Goal: Task Accomplishment & Management: Complete application form

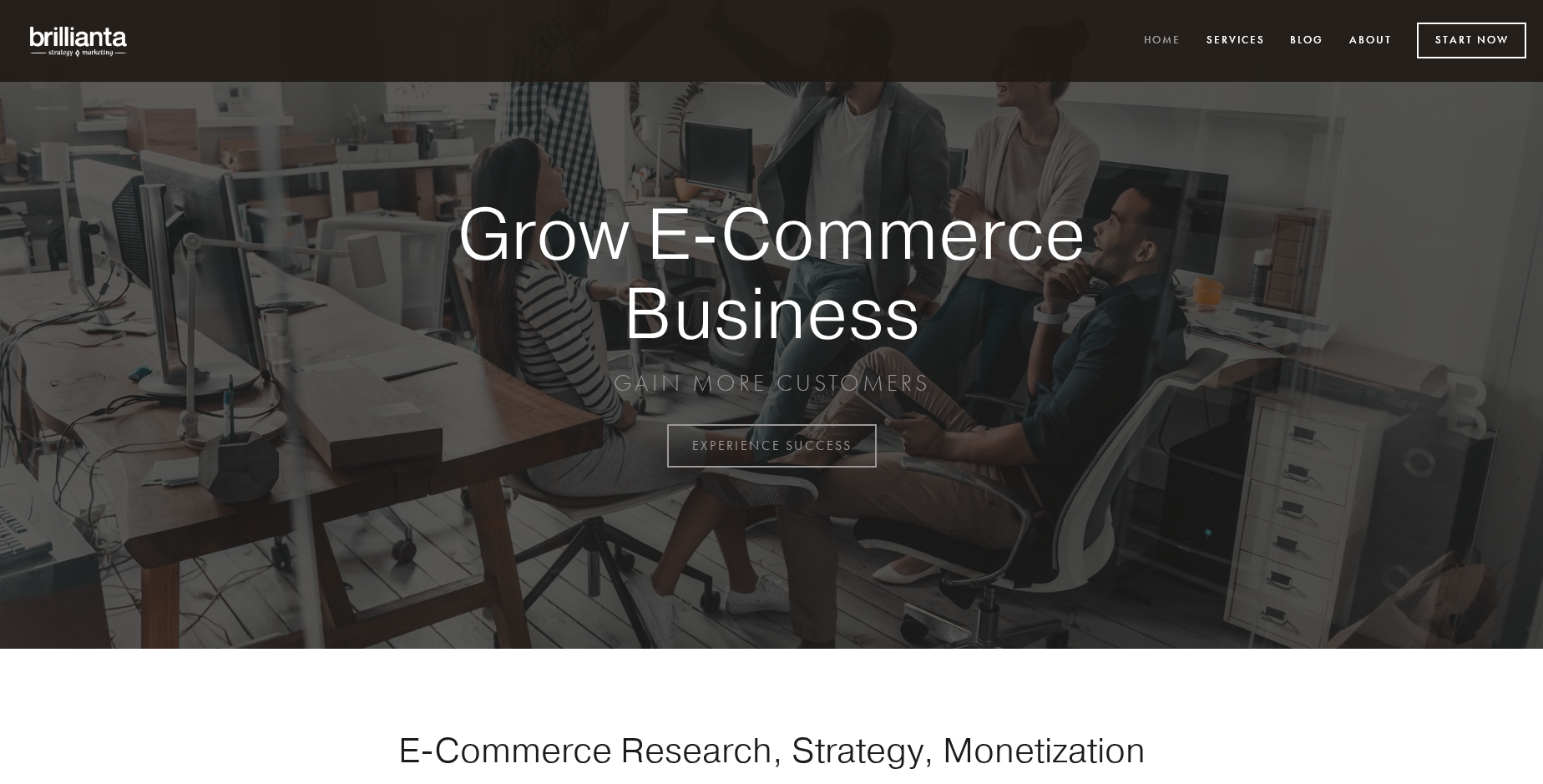
scroll to position [4377, 0]
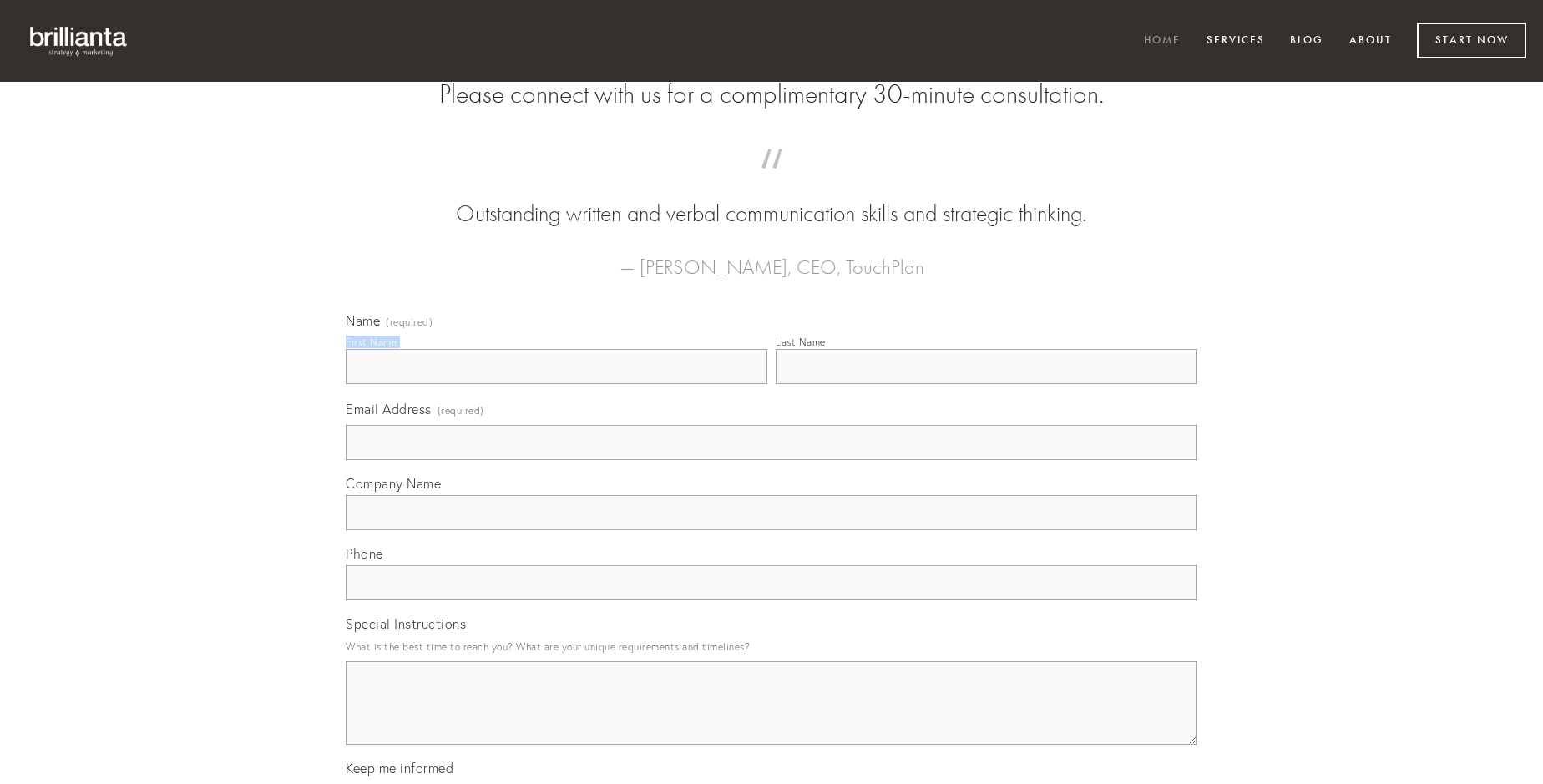
type input "[PERSON_NAME]"
click at [986, 384] on input "Last Name" at bounding box center [986, 367] width 422 height 35
type input "[PERSON_NAME]"
click at [772, 460] on input "Email Address (required)" at bounding box center [772, 442] width 852 height 35
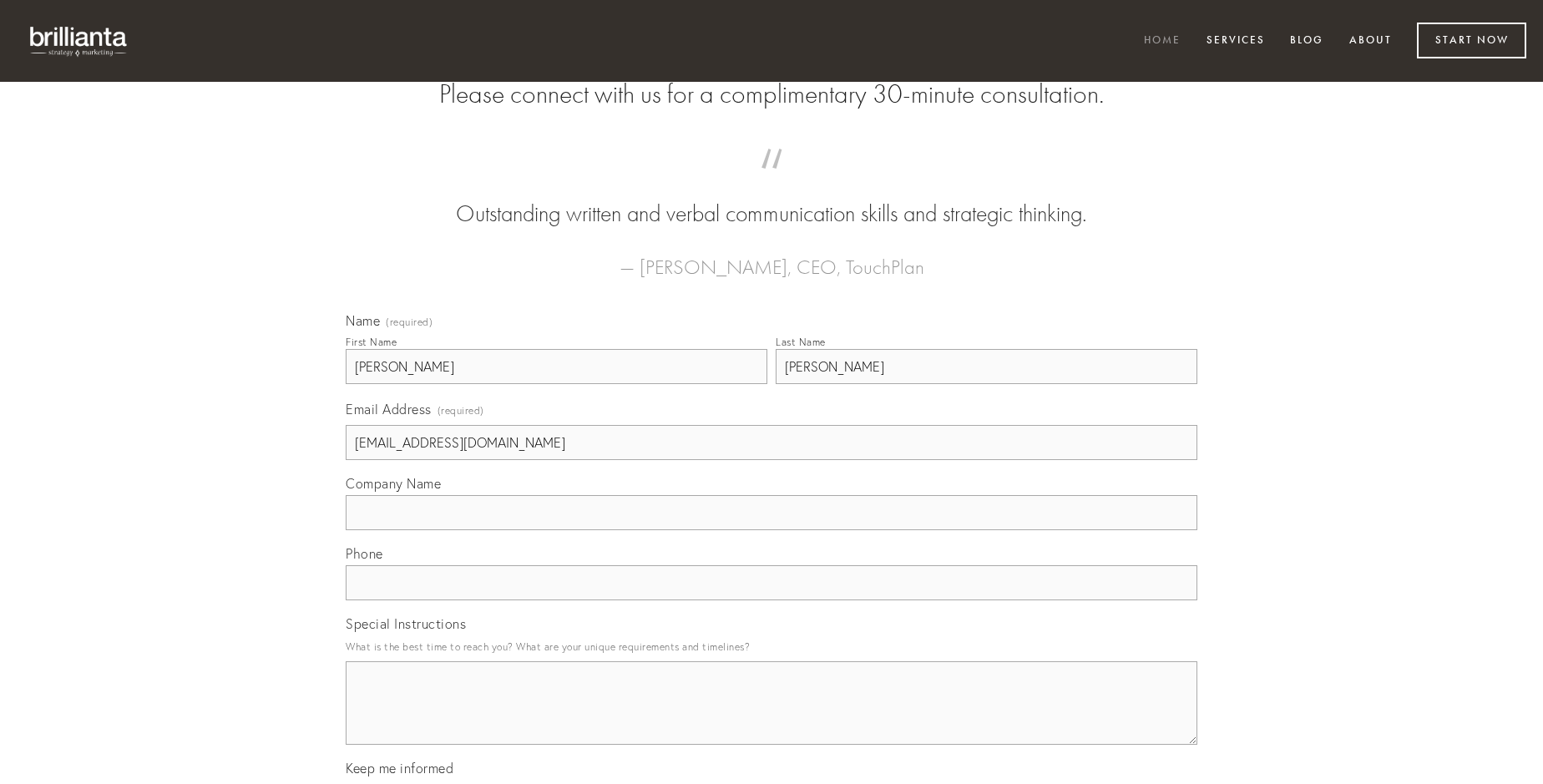
type input "[EMAIL_ADDRESS][DOMAIN_NAME]"
click at [772, 530] on input "Company Name" at bounding box center [772, 512] width 852 height 35
type input "desparatus"
click at [772, 601] on input "text" at bounding box center [772, 583] width 852 height 35
click at [772, 718] on textarea "Special Instructions" at bounding box center [772, 703] width 852 height 83
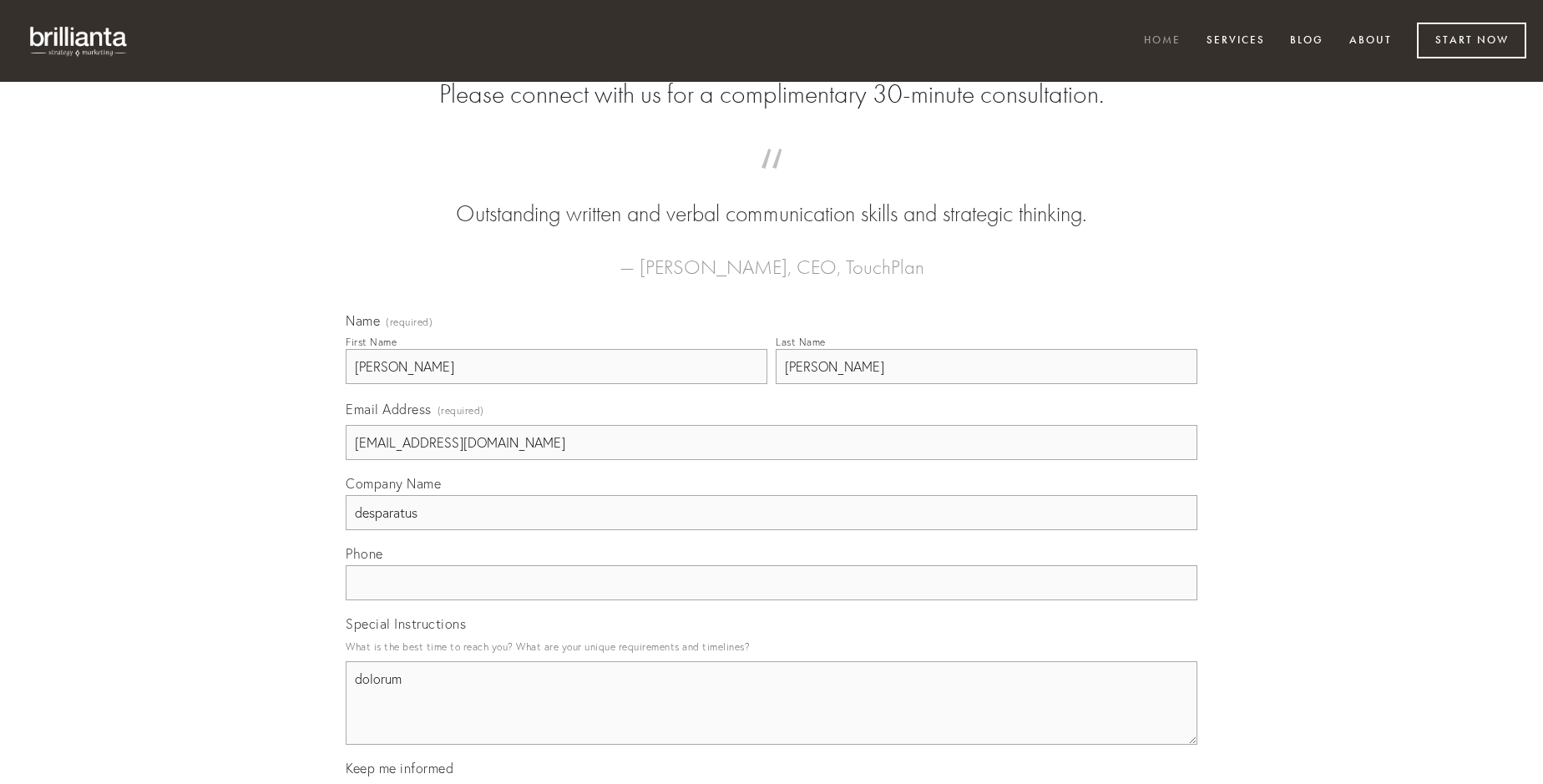
type textarea "dolorum"
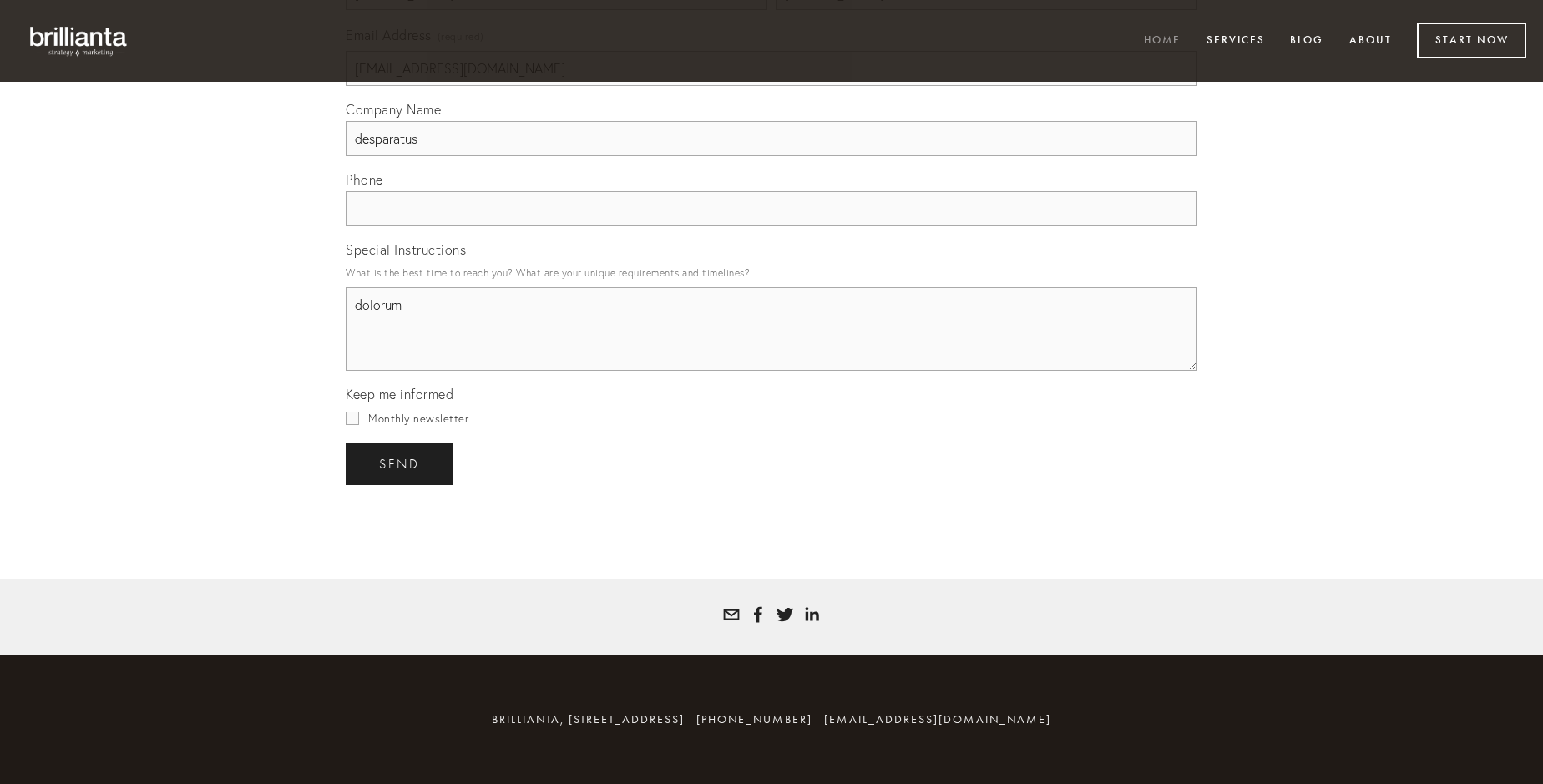
click at [401, 464] on span "send" at bounding box center [400, 464] width 41 height 15
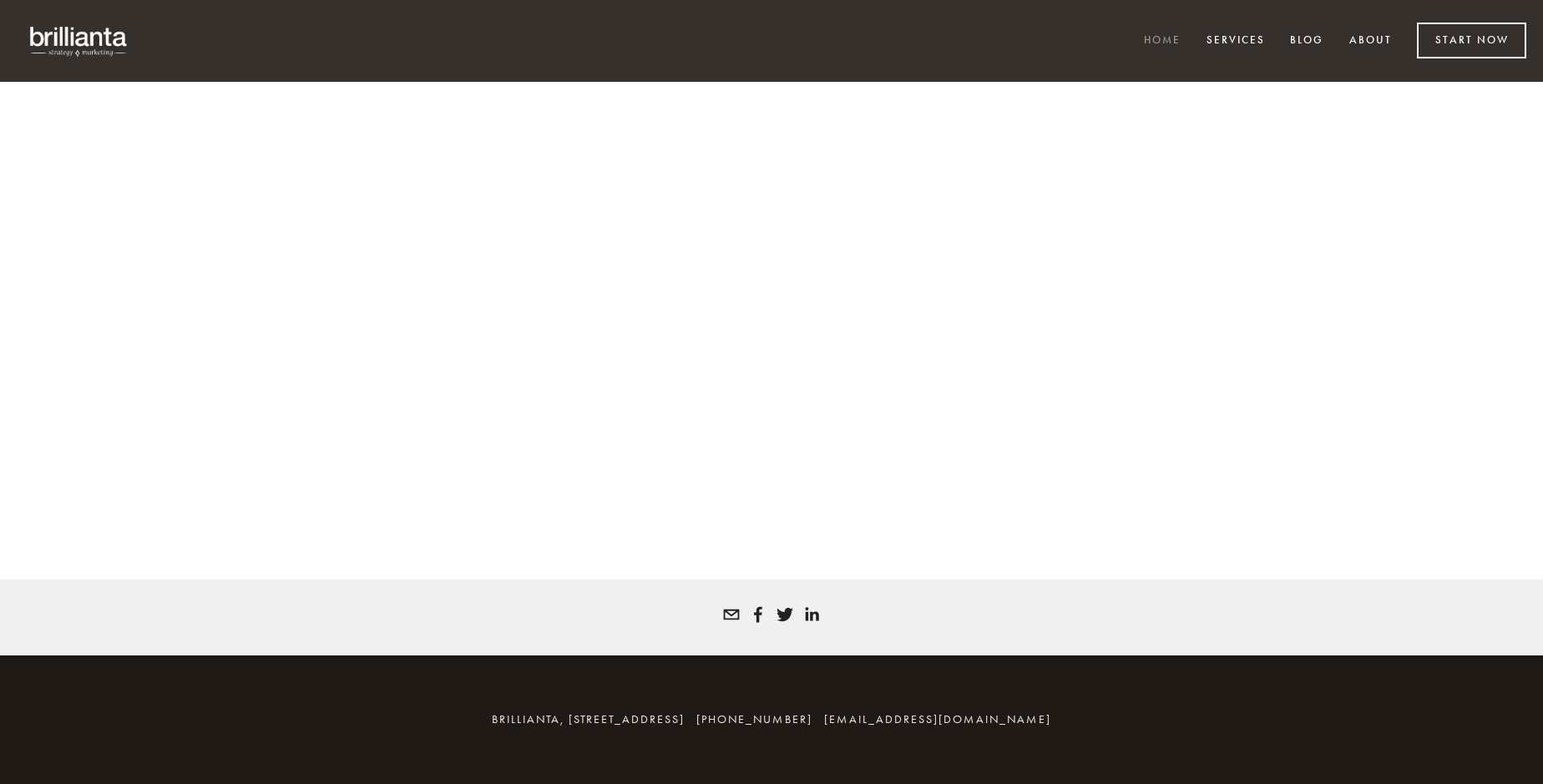
scroll to position [4355, 0]
